Goal: Navigation & Orientation: Understand site structure

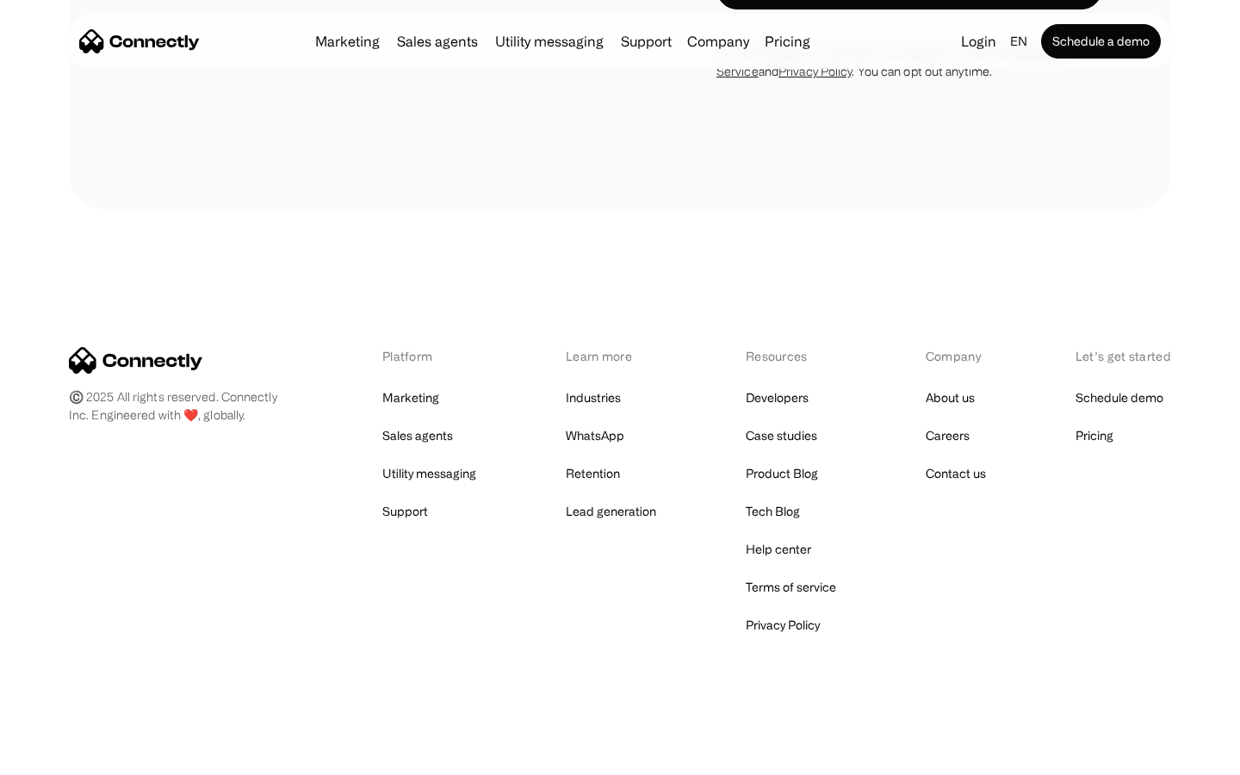
scroll to position [695, 0]
